Goal: Task Accomplishment & Management: Manage account settings

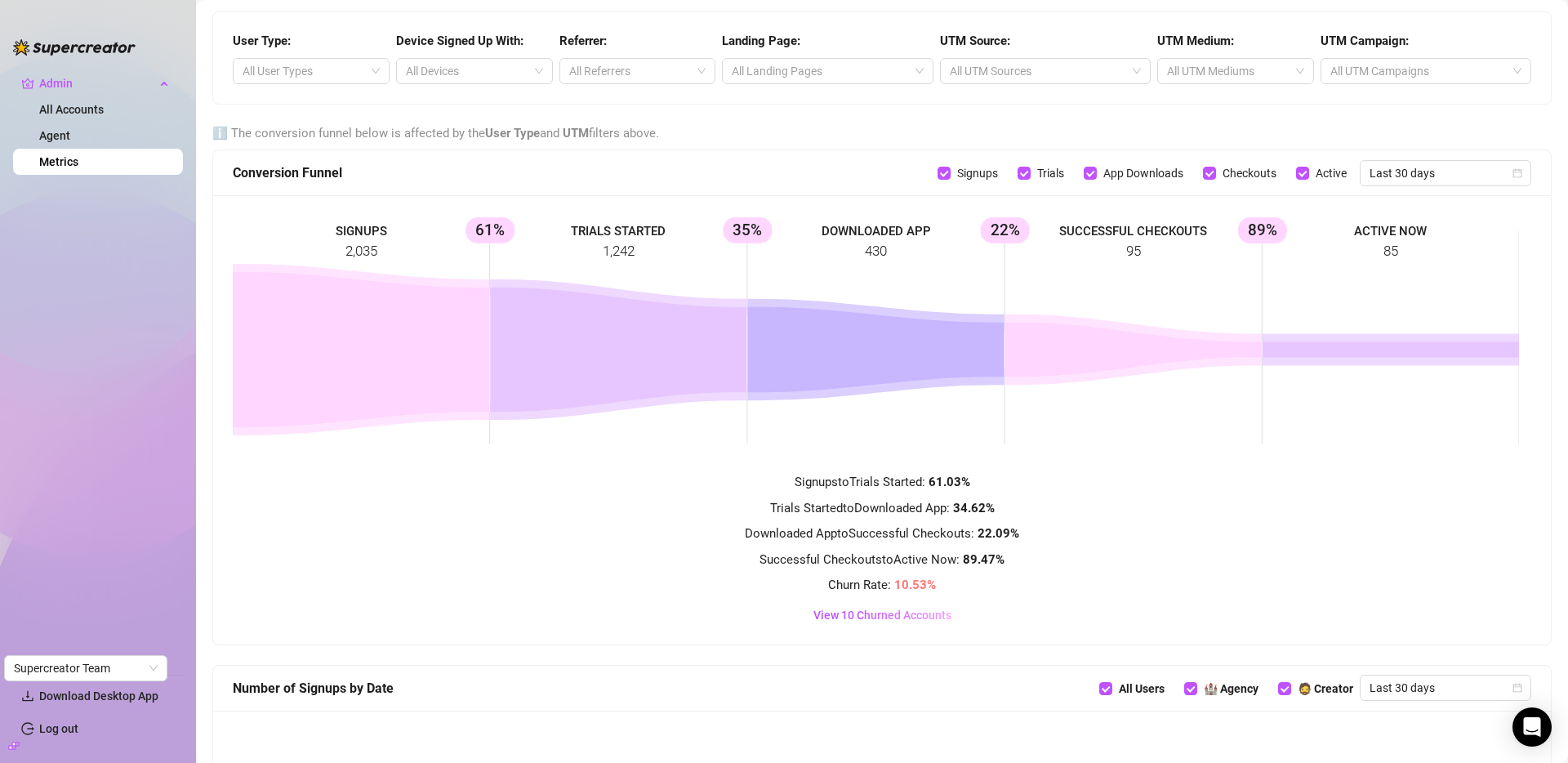
scroll to position [923, 0]
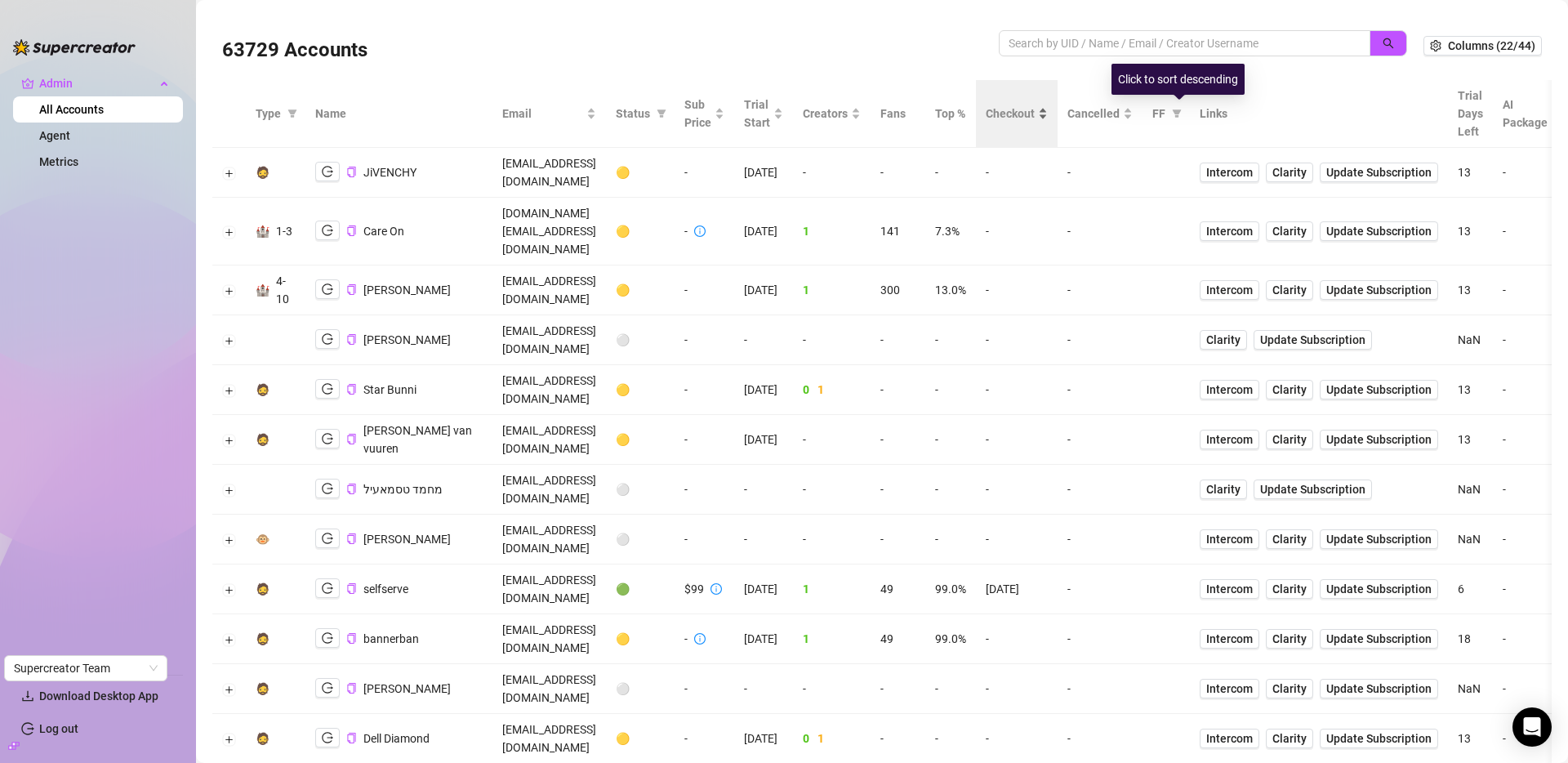
click at [1034, 111] on span "Checkout" at bounding box center [1009, 113] width 49 height 18
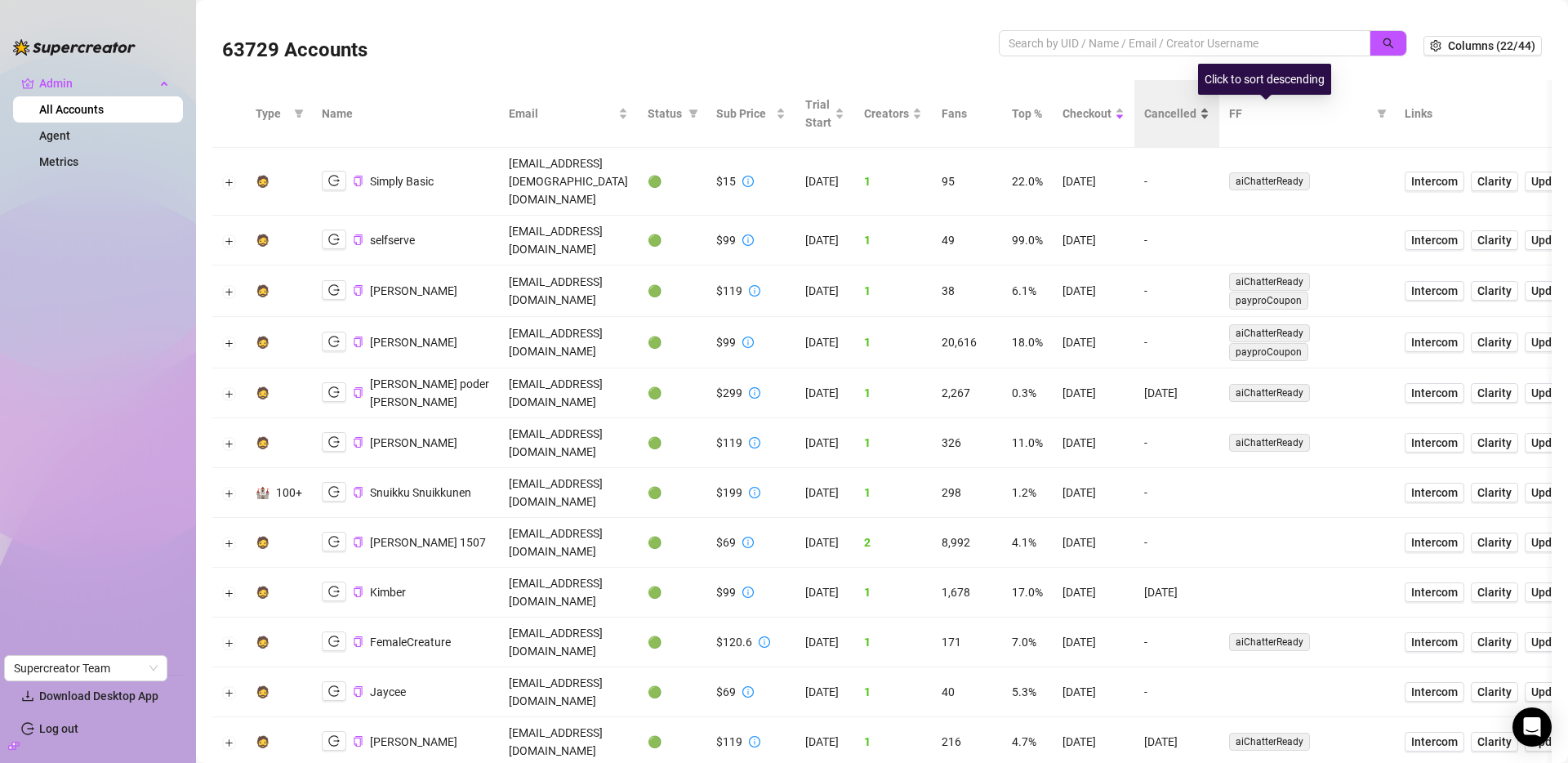
click at [1196, 118] on span "Cancelled" at bounding box center [1170, 113] width 52 height 18
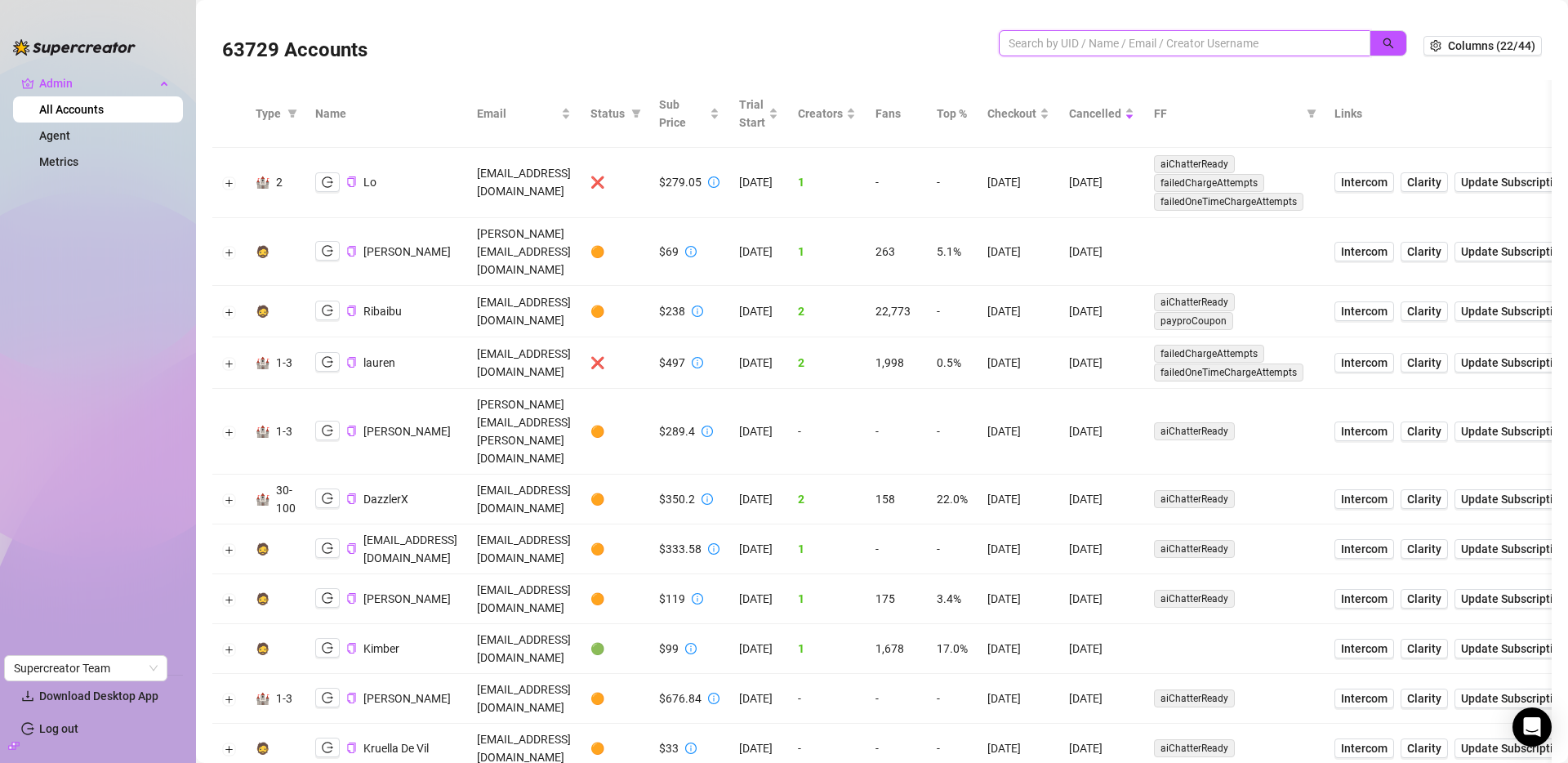
click at [1120, 44] on input "search" at bounding box center [1177, 43] width 339 height 18
type input "@"
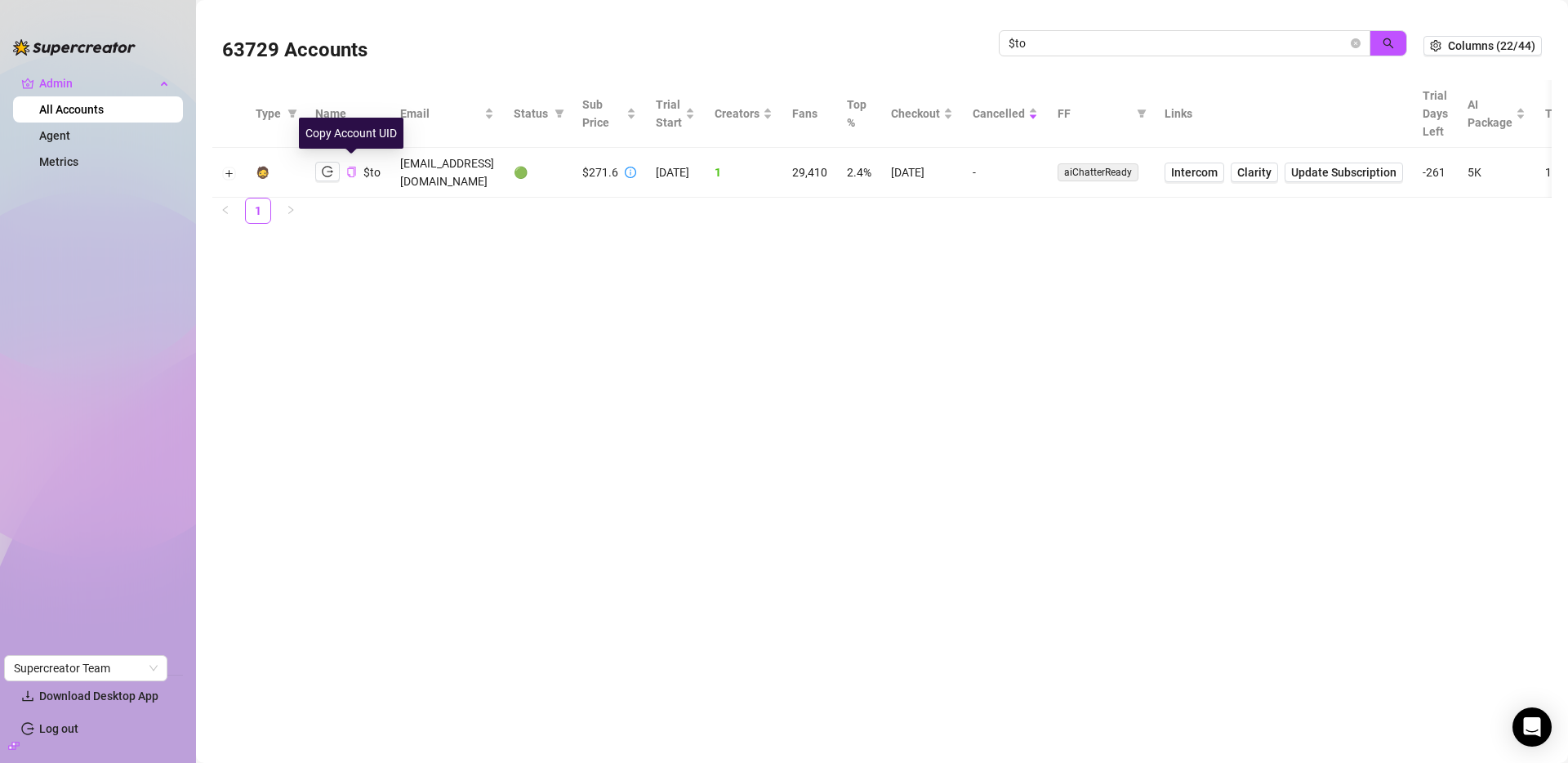
click at [354, 166] on icon "copy" at bounding box center [351, 171] width 11 height 11
click at [1130, 44] on input "$to" at bounding box center [1177, 43] width 339 height 18
type input "adva"
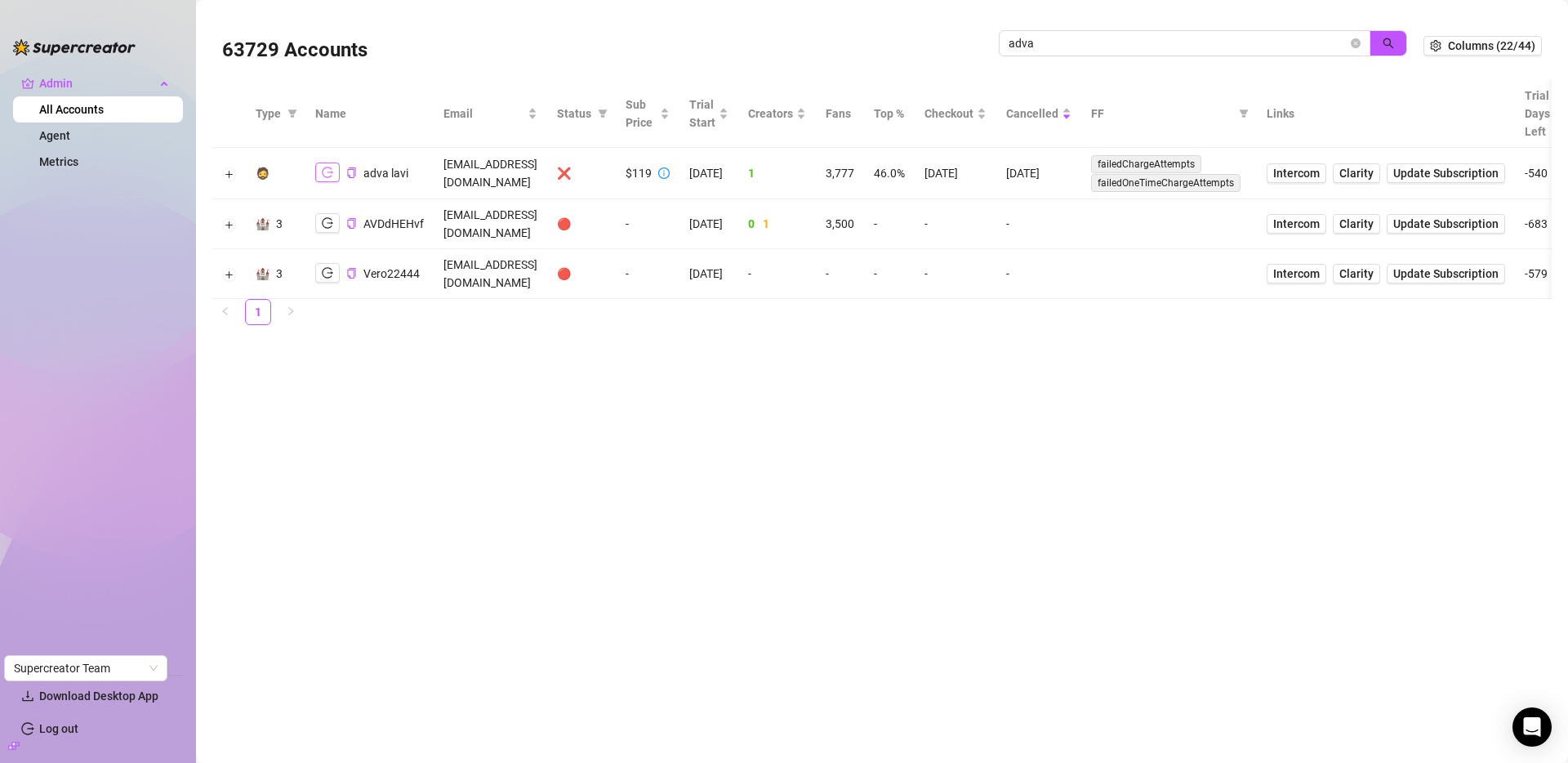
click at [324, 166] on icon "logout" at bounding box center [328, 172] width 12 height 12
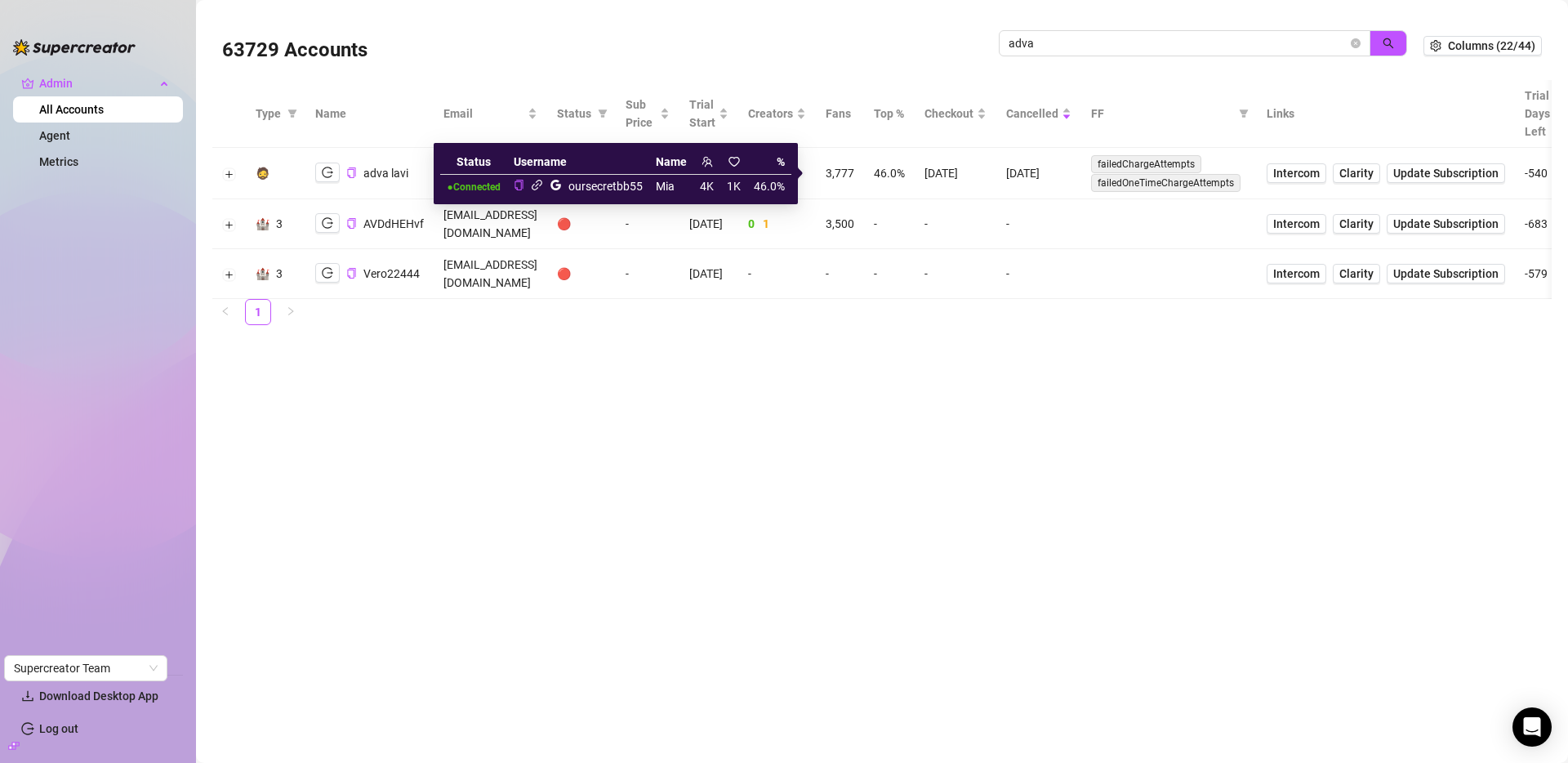
click at [537, 185] on icon "link" at bounding box center [537, 185] width 13 height 13
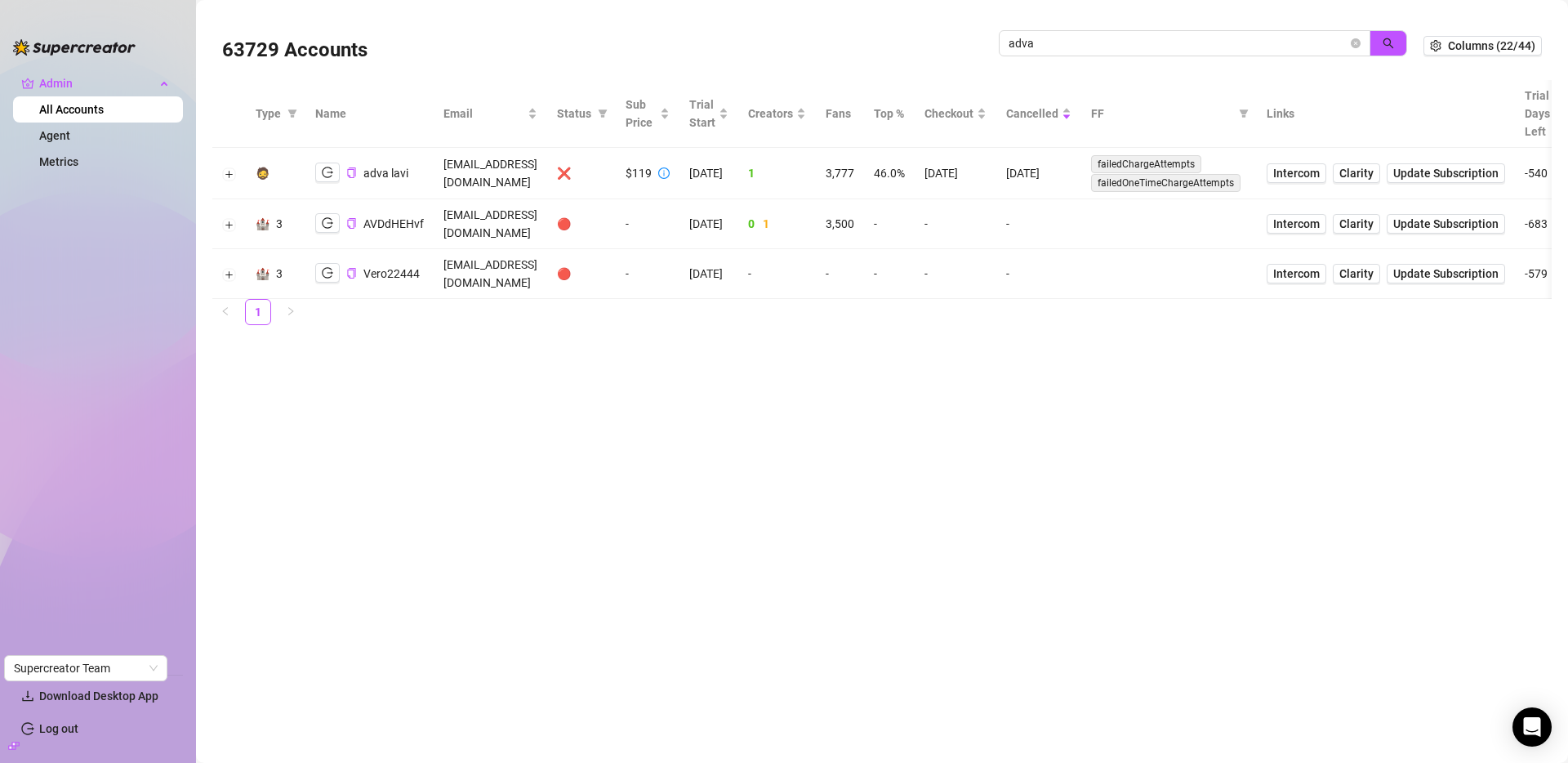
click at [802, 448] on main "63729 Accounts adva Columns (22/44) Type Name Email Status Sub Price Trial Star…" at bounding box center [882, 381] width 1372 height 763
drag, startPoint x: 1105, startPoint y: 171, endPoint x: 1002, endPoint y: 174, distance: 103.0
click at [1002, 174] on tr "🧔 adva lavi advalavi8@gmail.com ❌ $119 3/8/2024 1 3,777 46.0% 4/19/2024 5/27/20…" at bounding box center [1165, 173] width 1905 height 51
click at [996, 174] on td "4/19/2024" at bounding box center [955, 173] width 81 height 51
click at [996, 176] on td "4/19/2024" at bounding box center [955, 173] width 81 height 51
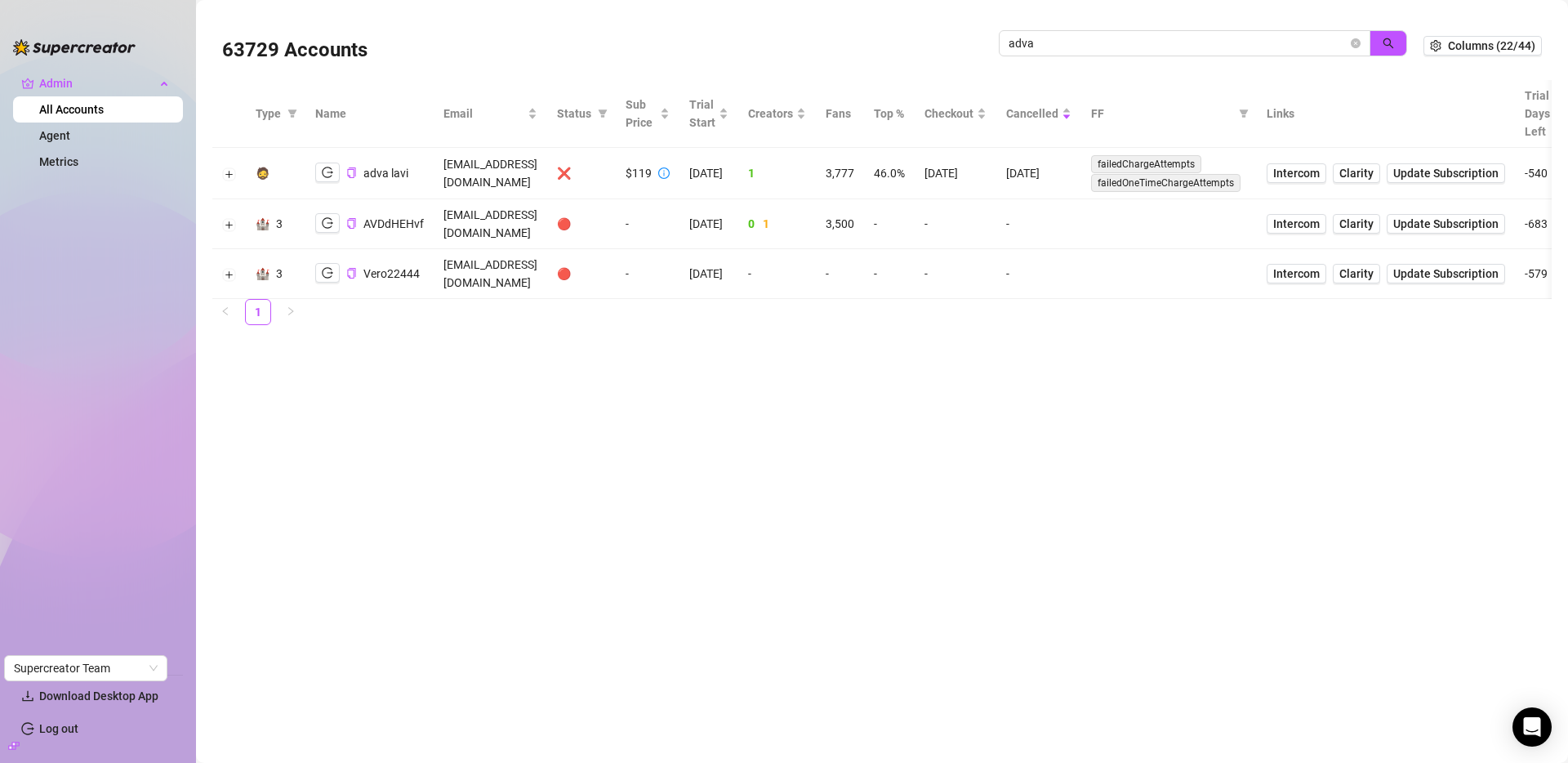
click at [996, 176] on td "4/19/2024" at bounding box center [955, 173] width 81 height 51
click at [353, 172] on icon "copy" at bounding box center [351, 172] width 8 height 11
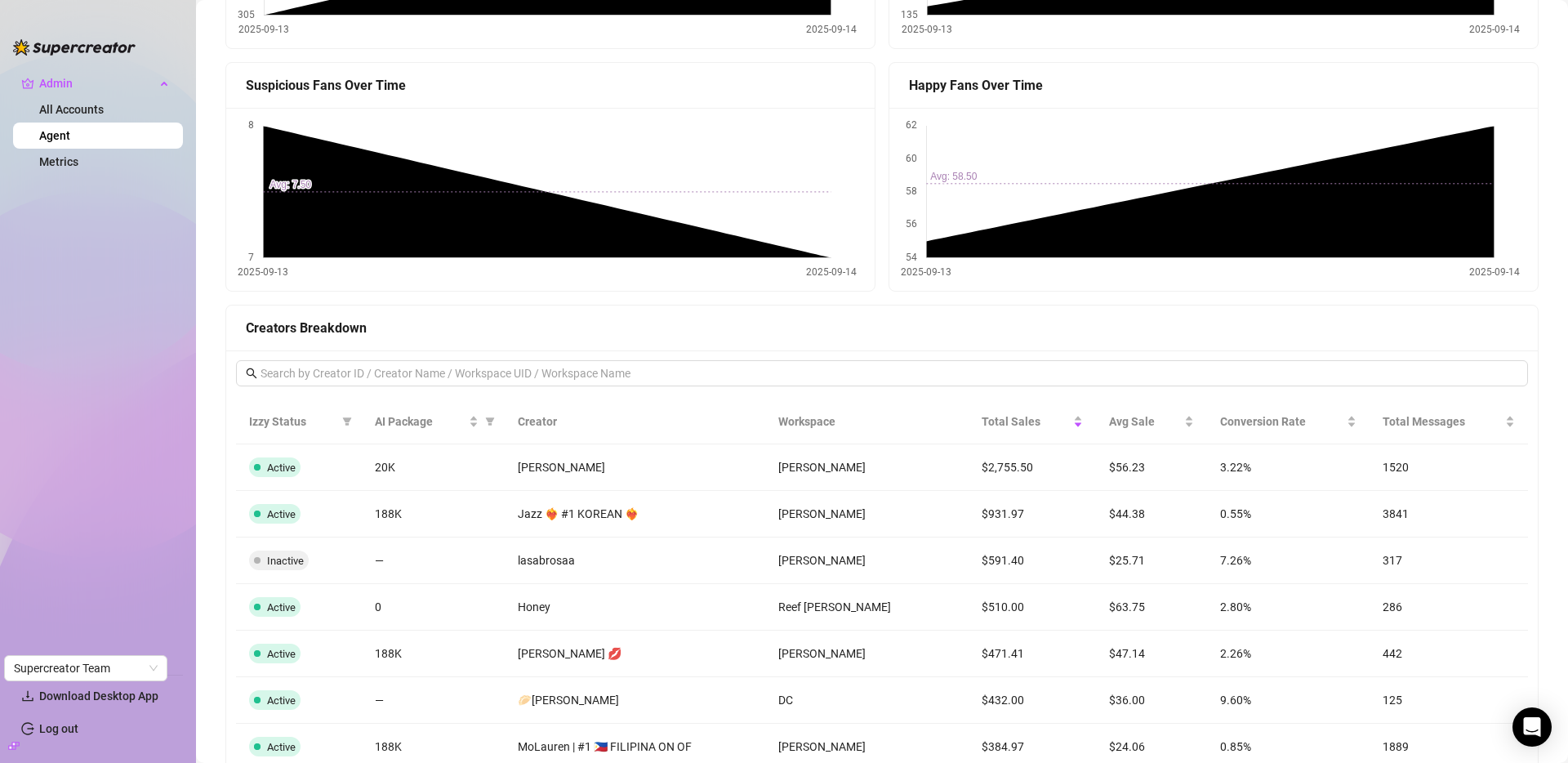
scroll to position [1499, 0]
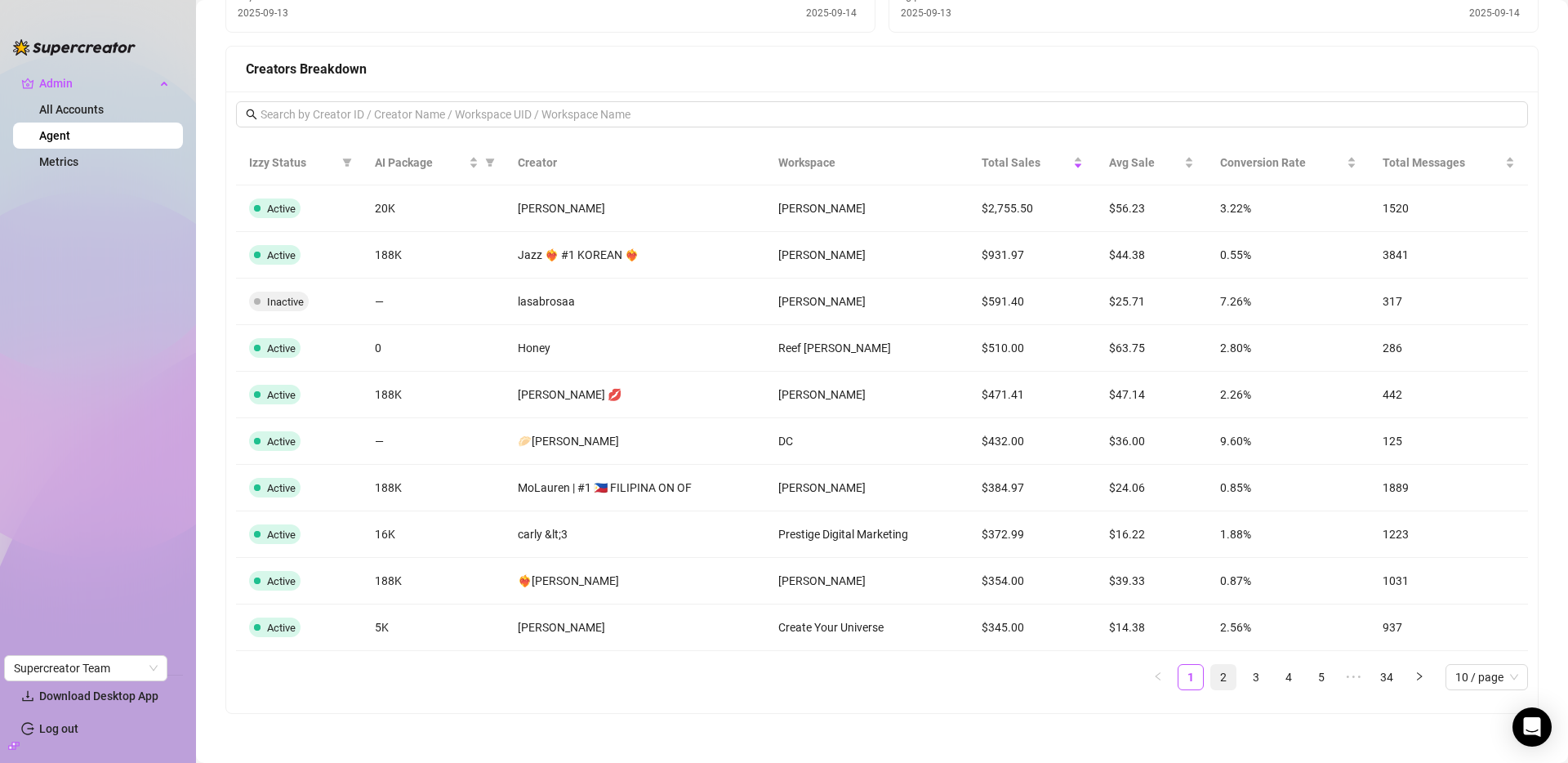
click at [1212, 680] on link "2" at bounding box center [1223, 677] width 24 height 24
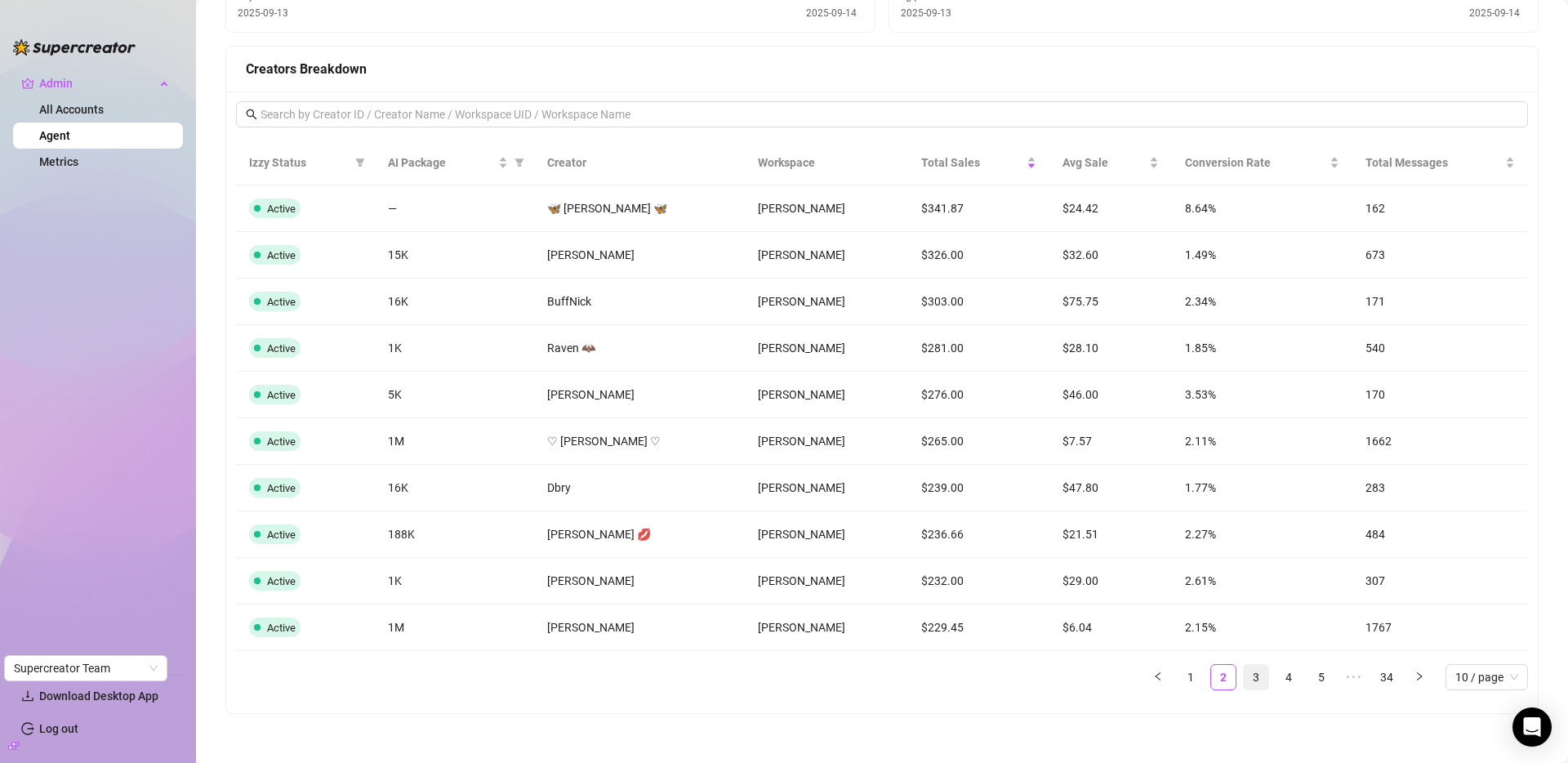
click at [1243, 680] on link "3" at bounding box center [1255, 677] width 24 height 24
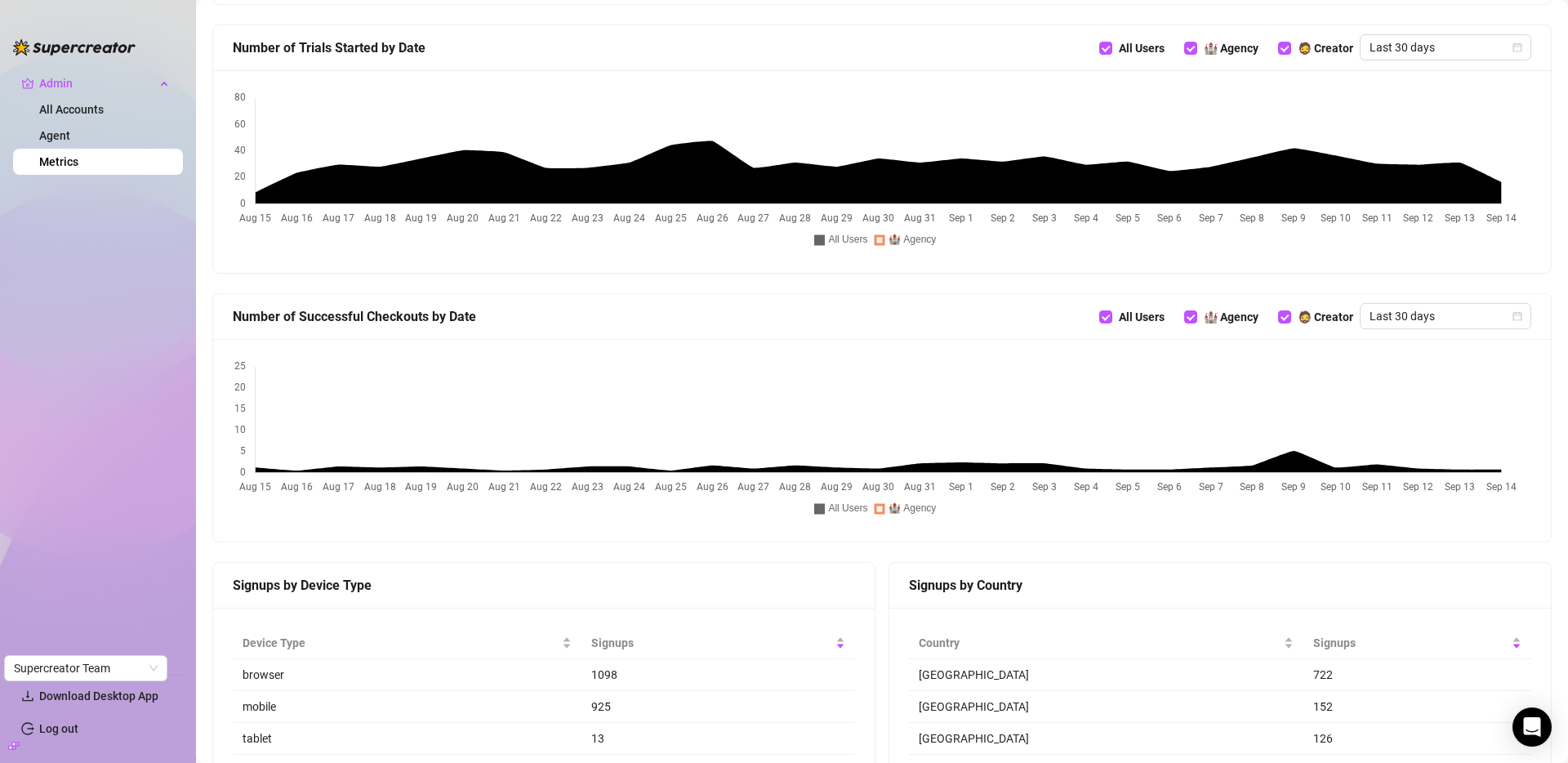
scroll to position [912, 0]
